Goal: Task Accomplishment & Management: Use online tool/utility

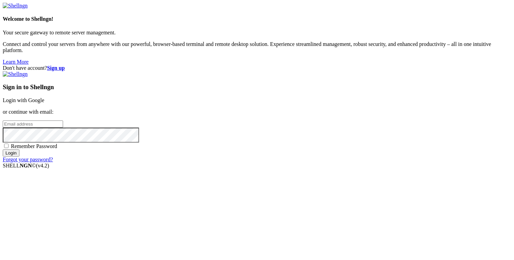
type input "[PERSON_NAME][EMAIL_ADDRESS][DOMAIN_NAME]"
click at [19, 157] on input "Login" at bounding box center [11, 153] width 17 height 7
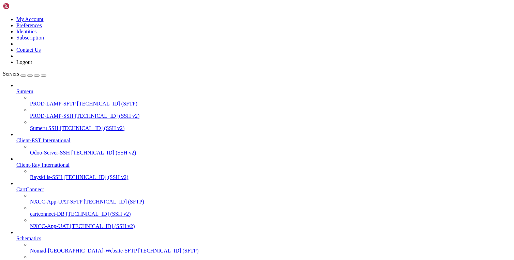
scroll to position [322, 0]
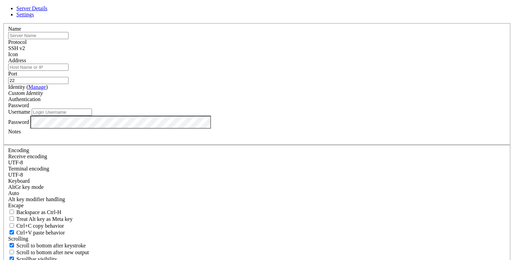
type input "[PERSON_NAME][EMAIL_ADDRESS][DOMAIN_NAME]"
click at [68, 39] on input "text" at bounding box center [38, 35] width 60 height 7
type input "mubadala-lightsail"
click at [68, 71] on input "Address" at bounding box center [38, 67] width 60 height 7
paste input "[TECHNICAL_ID]"
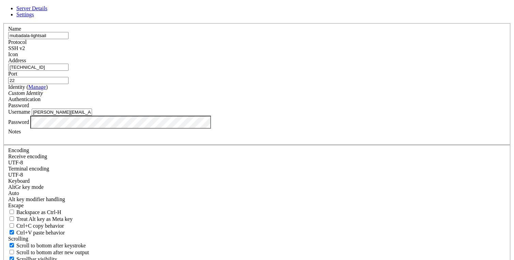
type input "[TECHNICAL_ID]"
click at [92, 116] on input "[PERSON_NAME][EMAIL_ADDRESS][DOMAIN_NAME]" at bounding box center [62, 112] width 60 height 7
type input "ubuntu"
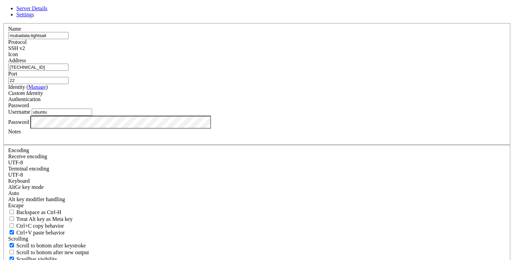
click at [329, 109] on div "Password" at bounding box center [256, 106] width 497 height 6
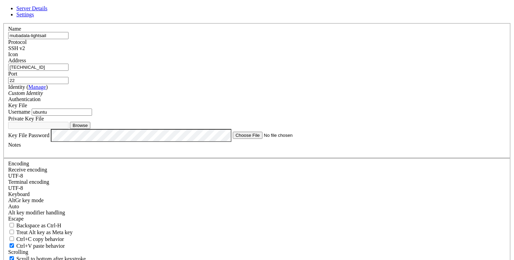
click at [90, 129] on button "Browse" at bounding box center [80, 125] width 20 height 7
type input "mubadala-project-lightsail.pem"
click at [68, 71] on input "[TECHNICAL_ID]" at bounding box center [38, 67] width 60 height 7
type input "[TECHNICAL_ID]"
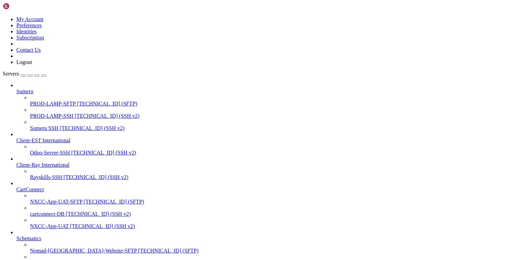
scroll to position [340, 0]
